Goal: Task Accomplishment & Management: Manage account settings

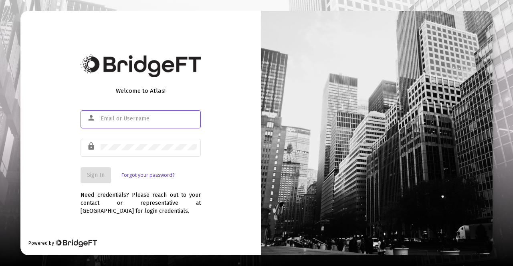
click at [148, 118] on input "text" at bounding box center [149, 119] width 96 height 6
type input "[EMAIL_ADDRESS][DOMAIN_NAME]"
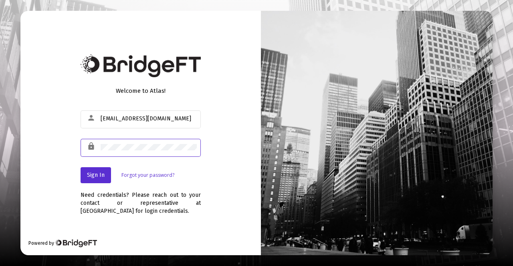
click at [69, 157] on div "Welcome to Atlas! person [EMAIL_ADDRESS][DOMAIN_NAME] lock Sign In Forgot your …" at bounding box center [140, 133] width 240 height 245
click at [233, 157] on div "Welcome to Atlas! person [EMAIL_ADDRESS][DOMAIN_NAME] lock Sign In Forgot your …" at bounding box center [140, 133] width 240 height 245
click at [190, 213] on div "Need credentials? Please reach out to your contact or representative at [GEOGRA…" at bounding box center [141, 199] width 120 height 32
drag, startPoint x: 154, startPoint y: 118, endPoint x: 97, endPoint y: 127, distance: 58.0
click at [97, 127] on div "person [EMAIL_ADDRESS][DOMAIN_NAME]" at bounding box center [141, 119] width 120 height 20
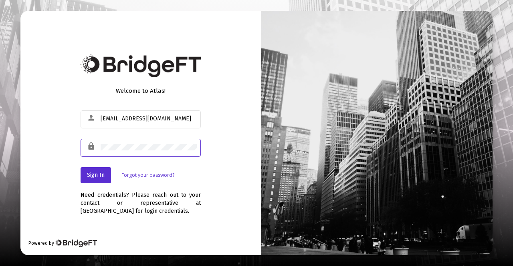
click at [96, 145] on div "lock" at bounding box center [141, 147] width 120 height 20
click at [90, 147] on mat-icon "lock" at bounding box center [92, 147] width 10 height 10
click at [168, 211] on div "Need credentials? Please reach out to your contact or representative at [GEOGRA…" at bounding box center [141, 199] width 120 height 32
click at [100, 177] on span "Sign In" at bounding box center [96, 175] width 18 height 7
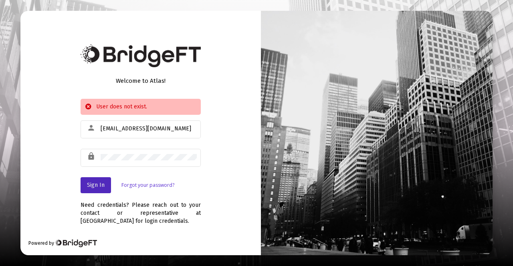
click at [159, 184] on link "Forgot your password?" at bounding box center [147, 185] width 53 height 8
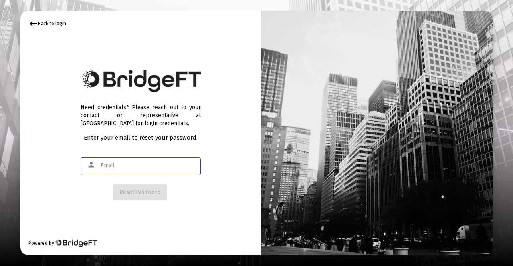
click at [142, 165] on input "text" at bounding box center [149, 166] width 96 height 6
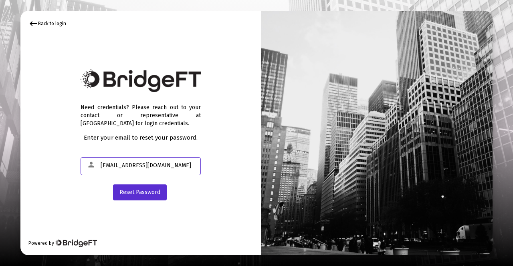
type input "[EMAIL_ADDRESS][DOMAIN_NAME]"
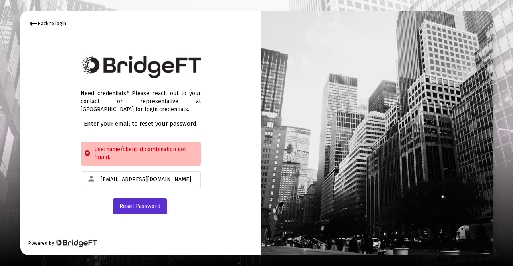
click at [220, 163] on div "keyboard_backspace Back to login Need credentials? Please reach out to your con…" at bounding box center [140, 133] width 240 height 245
